Goal: Book appointment/travel/reservation

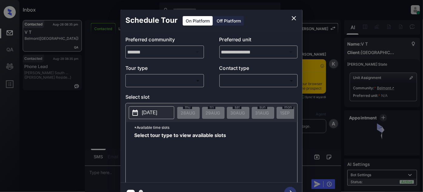
scroll to position [1038, 0]
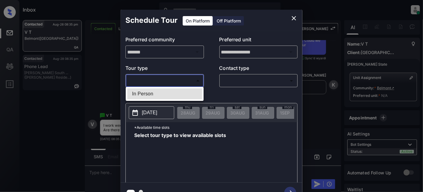
click at [183, 82] on body "Inbox Juan Carlos Manantan Online Set yourself offline Set yourself on break Pr…" at bounding box center [211, 96] width 423 height 192
drag, startPoint x: 176, startPoint y: 91, endPoint x: 195, endPoint y: 88, distance: 18.7
click at [176, 91] on li "In Person" at bounding box center [164, 93] width 75 height 11
type input "********"
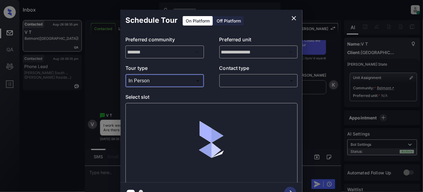
click at [239, 83] on body "Inbox Juan Carlos Manantan Online Set yourself offline Set yourself on break Pr…" at bounding box center [211, 96] width 423 height 192
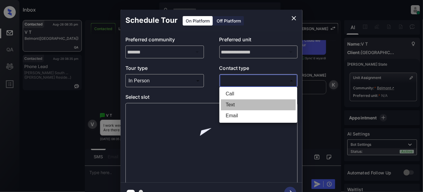
click at [243, 104] on li "Text" at bounding box center [258, 104] width 75 height 11
type input "****"
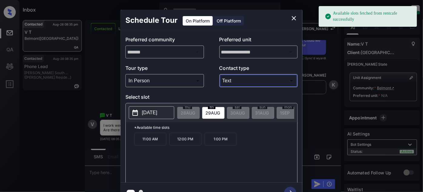
click at [157, 112] on p "[DATE]" at bounding box center [149, 112] width 15 height 7
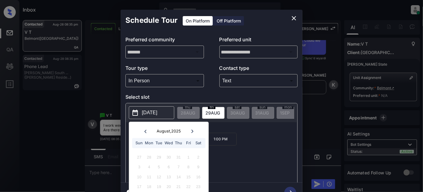
scroll to position [16, 0]
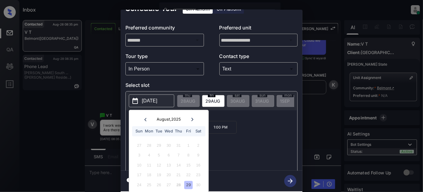
click at [192, 117] on icon at bounding box center [192, 118] width 2 height 3
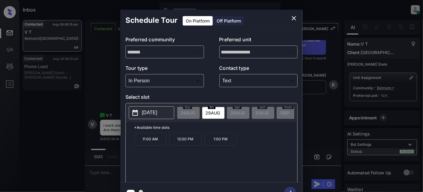
drag, startPoint x: 213, startPoint y: 55, endPoint x: 294, endPoint y: 13, distance: 91.0
click at [294, 13] on button "close" at bounding box center [294, 18] width 12 height 12
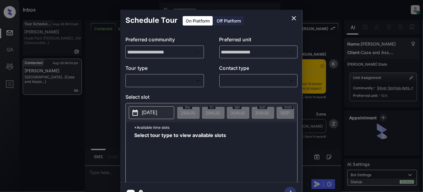
scroll to position [743, 0]
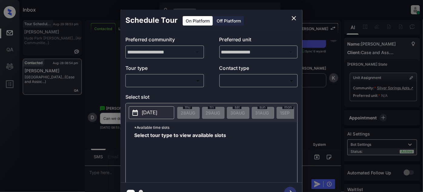
click at [180, 82] on body "Inbox [PERSON_NAME] Online Set yourself offline Set yourself on break Profile S…" at bounding box center [211, 96] width 423 height 192
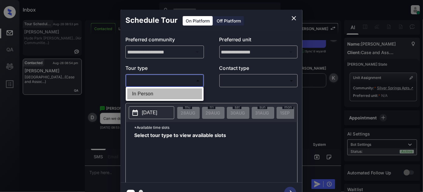
drag, startPoint x: 163, startPoint y: 92, endPoint x: 238, endPoint y: 84, distance: 75.9
click at [163, 92] on li "In Person" at bounding box center [164, 93] width 75 height 11
type input "********"
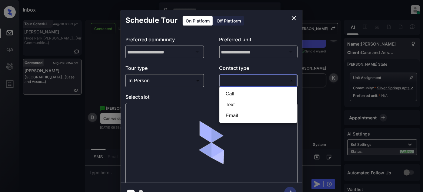
click at [251, 78] on body "Inbox [PERSON_NAME] Online Set yourself offline Set yourself on break Profile S…" at bounding box center [211, 96] width 423 height 192
click at [238, 103] on li "Text" at bounding box center [258, 104] width 75 height 11
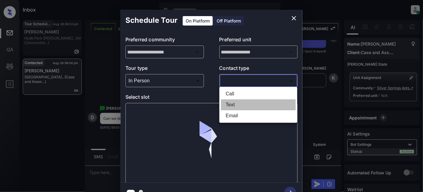
type input "****"
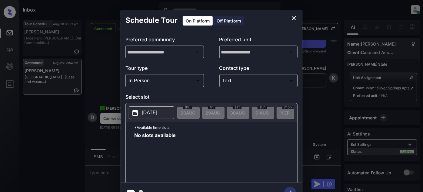
click at [153, 109] on p "[DATE]" at bounding box center [149, 112] width 15 height 7
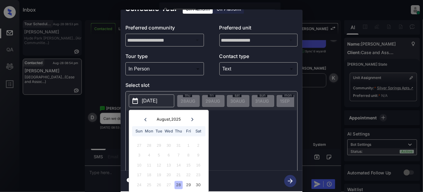
scroll to position [16, 0]
click at [189, 180] on div "29" at bounding box center [188, 184] width 8 height 8
click at [209, 159] on div "No slots available" at bounding box center [215, 145] width 163 height 49
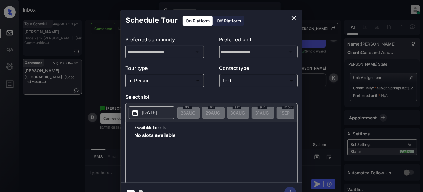
click at [294, 18] on icon "close" at bounding box center [294, 18] width 4 height 4
